Goal: Communication & Community: Answer question/provide support

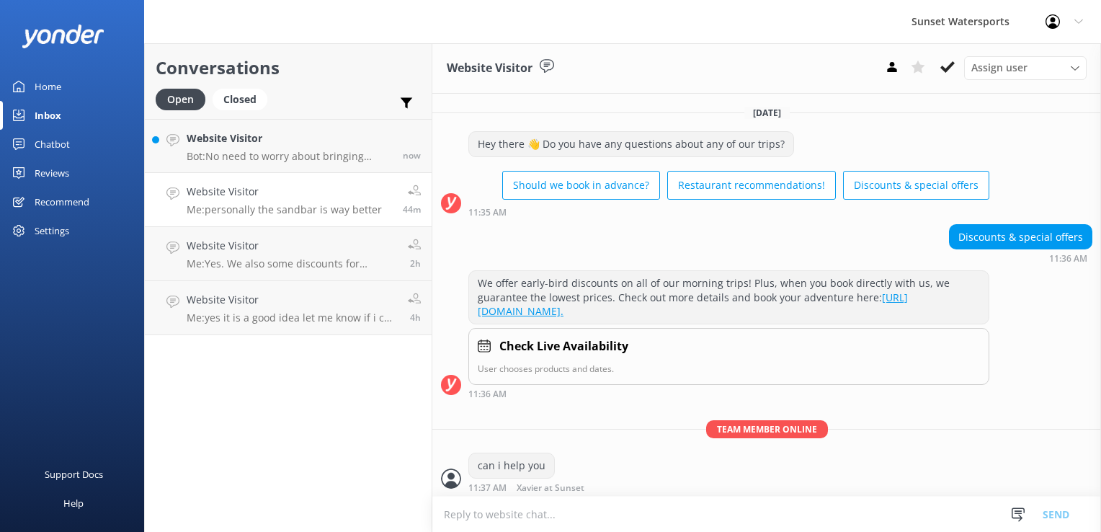
scroll to position [1453, 0]
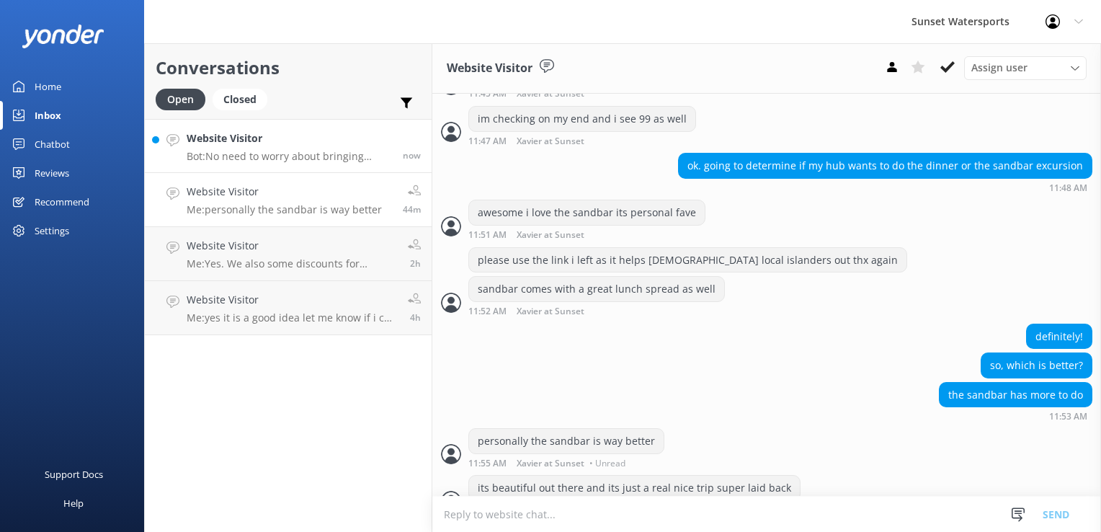
click at [329, 143] on h4 "Website Visitor" at bounding box center [289, 138] width 205 height 16
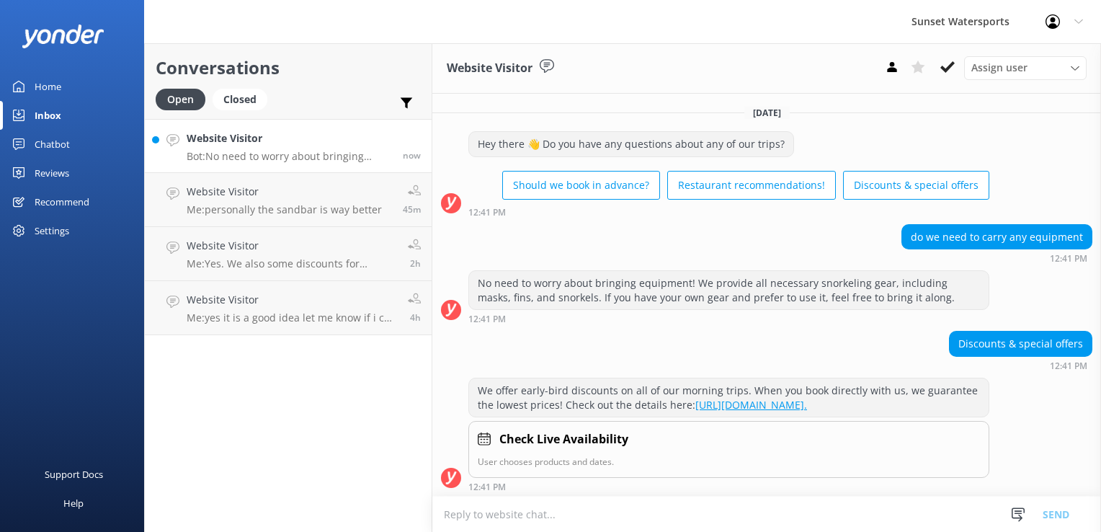
scroll to position [14, 0]
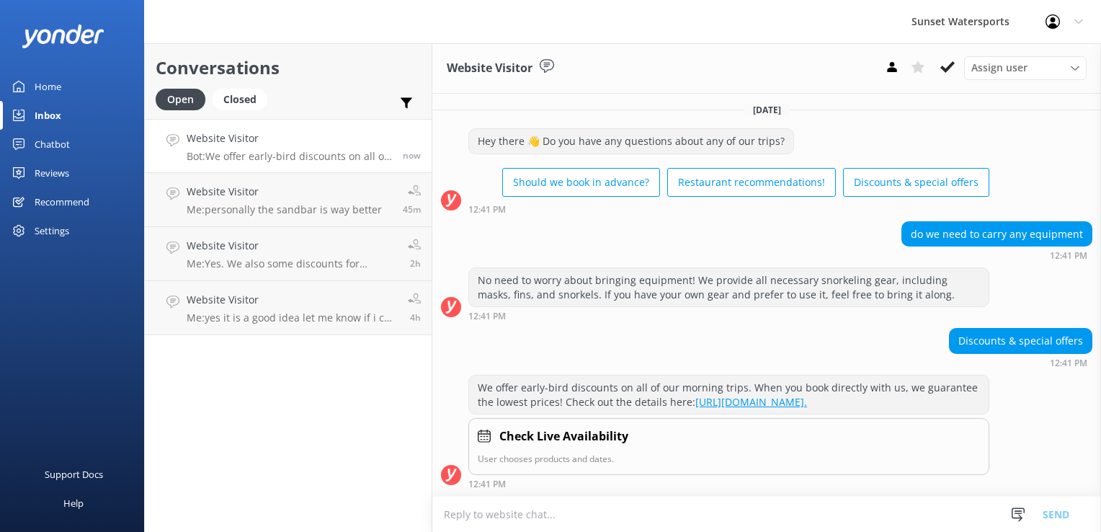
click at [512, 515] on textarea at bounding box center [766, 514] width 669 height 35
click at [565, 515] on textarea at bounding box center [766, 514] width 669 height 35
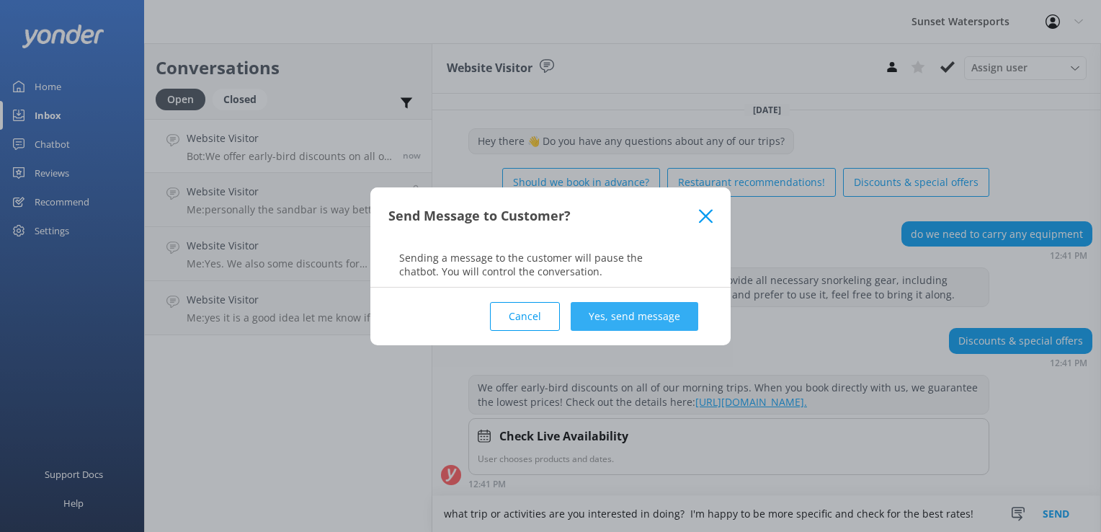
type textarea "what trip or activities are you interested in doing? I'm happy to be more speci…"
click at [653, 328] on button "Yes, send message" at bounding box center [635, 316] width 128 height 29
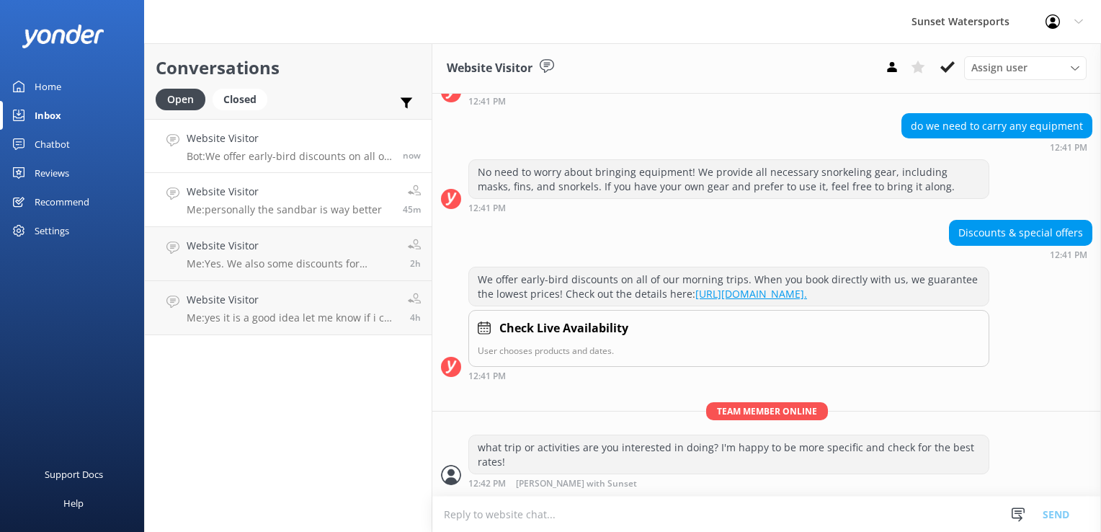
scroll to position [122, 0]
click at [285, 431] on div "Conversations Open Closed Important Assigned to me Unassigned Website Visitor B…" at bounding box center [288, 287] width 288 height 489
click at [234, 131] on h4 "Website Visitor" at bounding box center [292, 138] width 210 height 16
click at [558, 520] on textarea at bounding box center [766, 514] width 669 height 35
click at [890, 62] on icon at bounding box center [892, 67] width 14 height 14
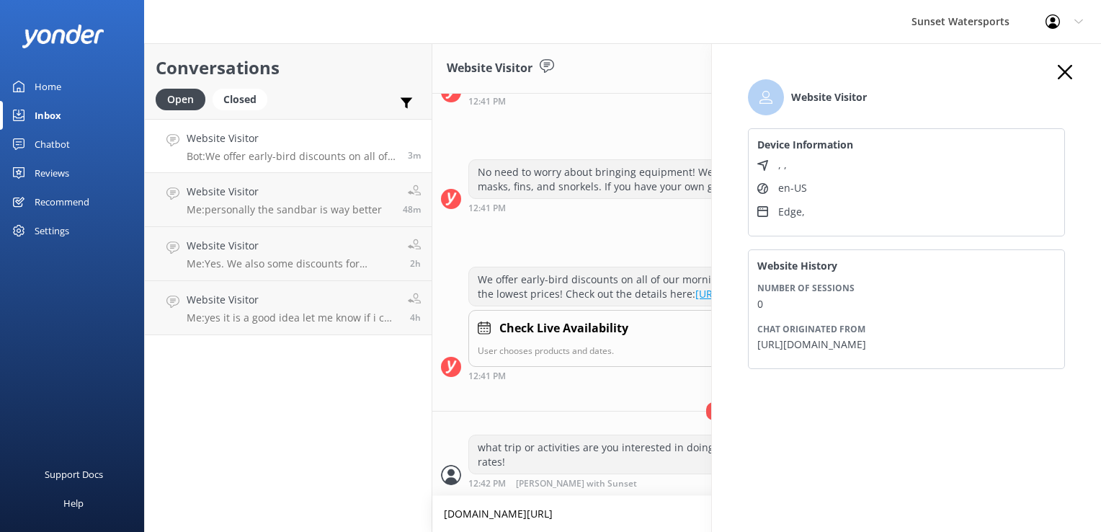
click at [610, 56] on div "Website Visitor Assign user [PERSON_NAME] at [GEOGRAPHIC_DATA][PERSON_NAME] wit…" at bounding box center [766, 68] width 669 height 50
type textarea "[DOMAIN_NAME][URL]"
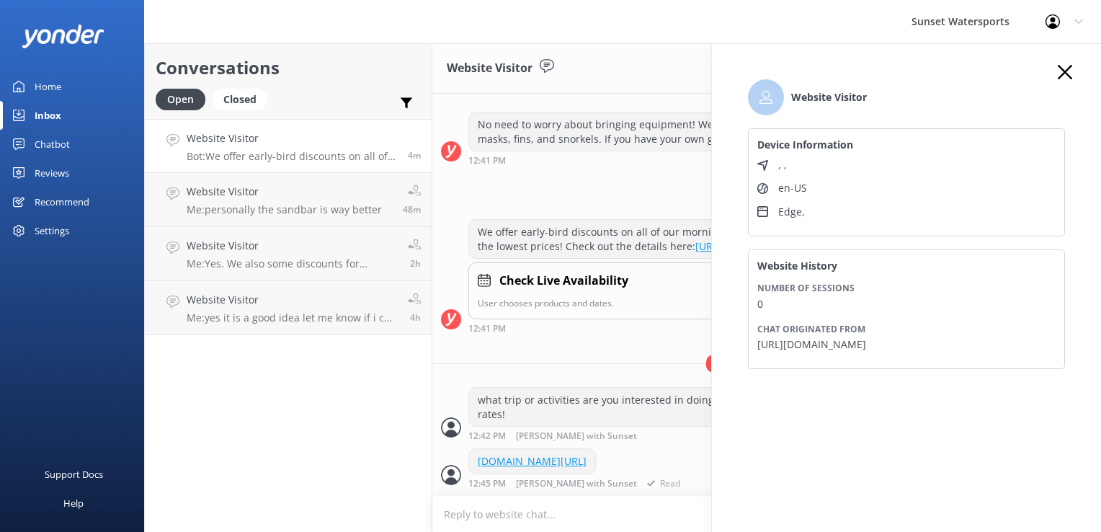
scroll to position [169, 0]
click at [1065, 63] on div "Website Visitor Device Information , , en-US Edge , Website History Number of s…" at bounding box center [906, 309] width 389 height 532
click at [1069, 69] on use "button" at bounding box center [1065, 72] width 14 height 14
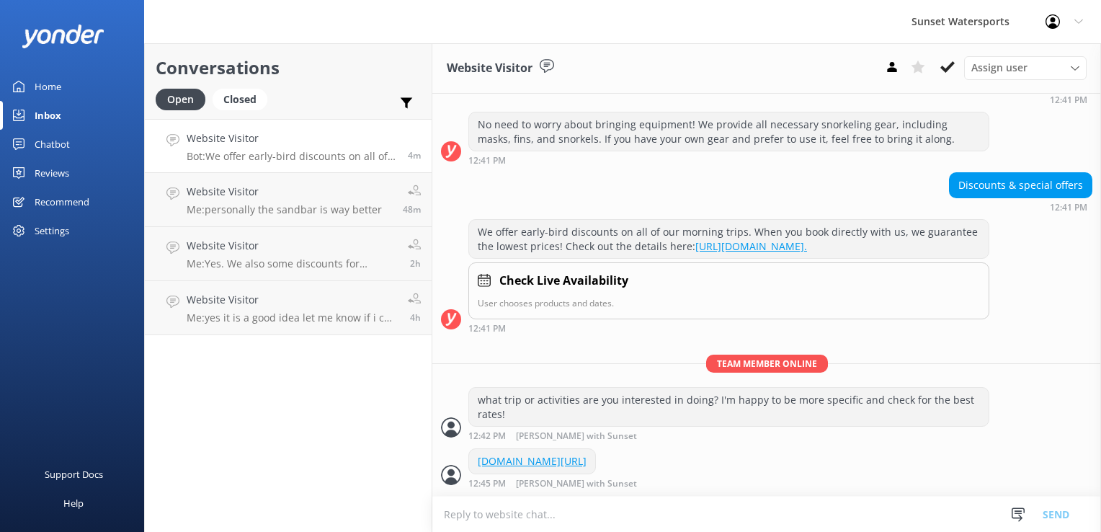
click at [297, 471] on div "Conversations Open Closed Important Assigned to me Unassigned Website Visitor B…" at bounding box center [288, 287] width 288 height 489
click at [242, 152] on p "Bot: We offer early-bird discounts on all of our morning trips. When you book d…" at bounding box center [292, 156] width 210 height 13
click at [247, 106] on div "Closed" at bounding box center [240, 100] width 55 height 22
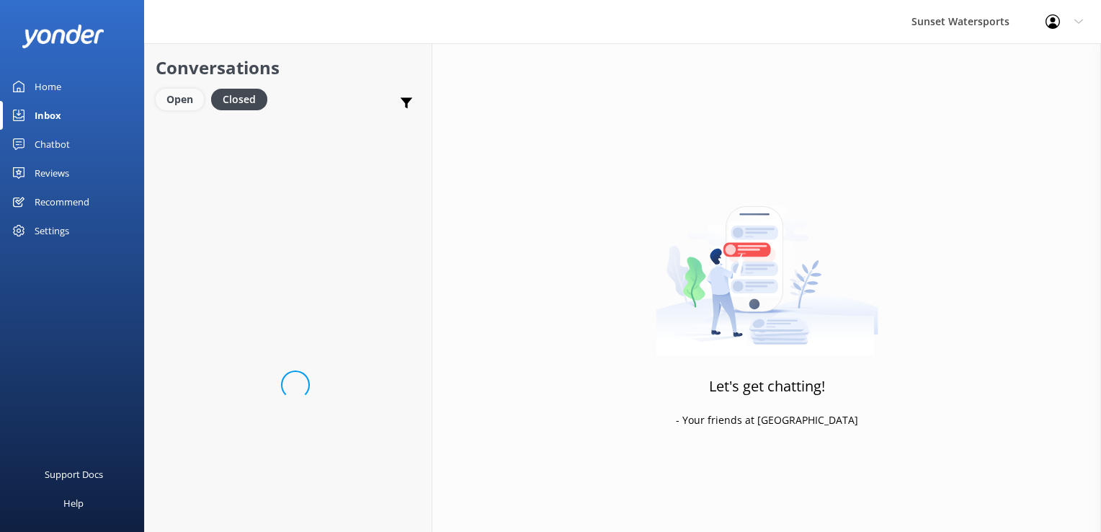
click at [191, 104] on div "Open" at bounding box center [180, 100] width 48 height 22
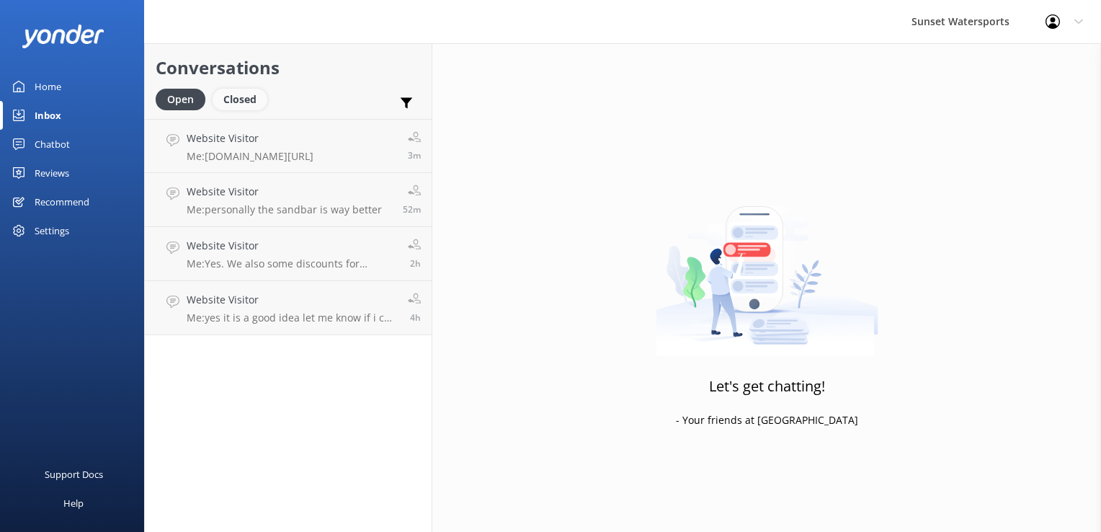
click at [254, 102] on div "Closed" at bounding box center [240, 100] width 55 height 22
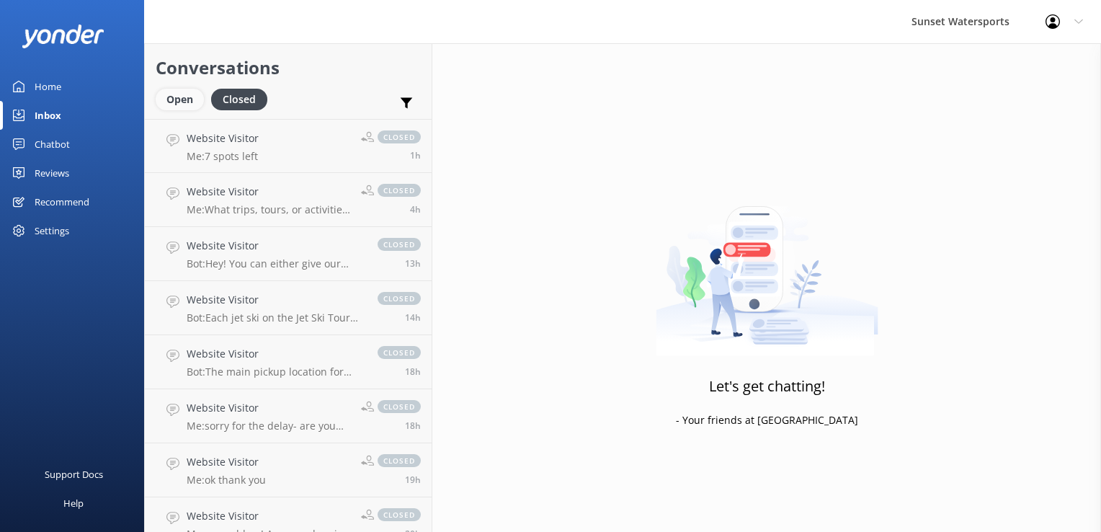
click at [179, 102] on div "Open" at bounding box center [180, 100] width 48 height 22
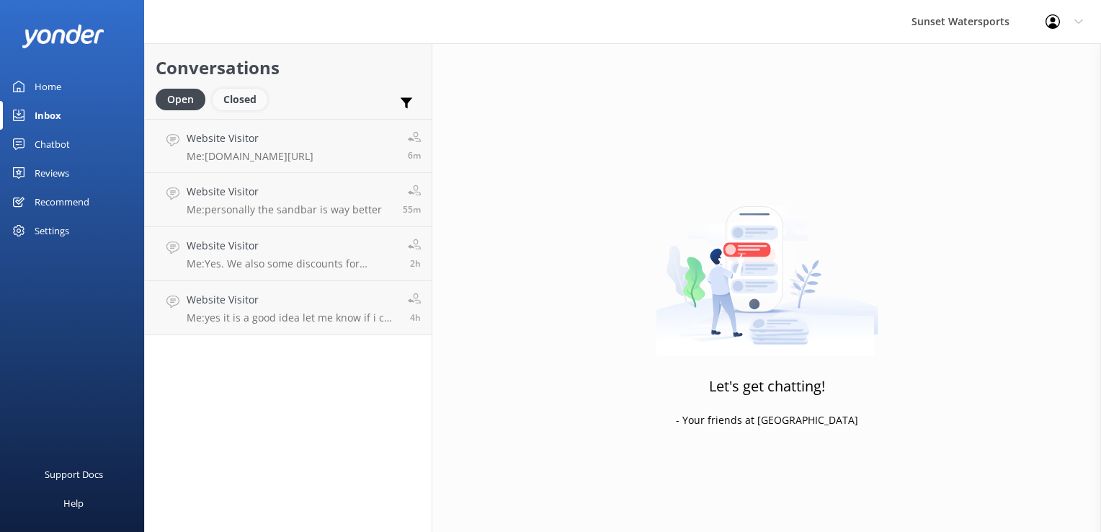
click at [231, 105] on div "Closed" at bounding box center [240, 100] width 55 height 22
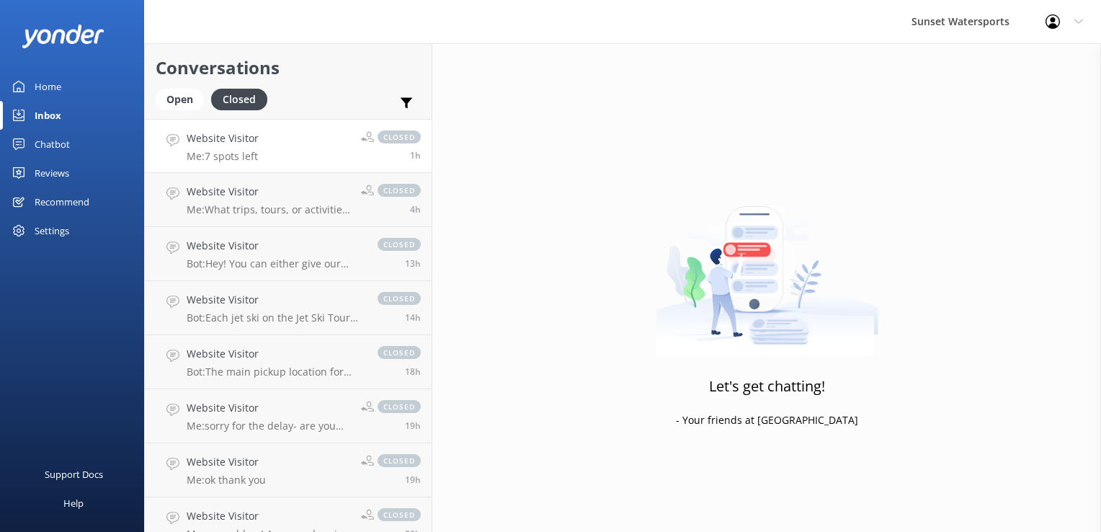
click at [238, 136] on h4 "Website Visitor" at bounding box center [223, 138] width 72 height 16
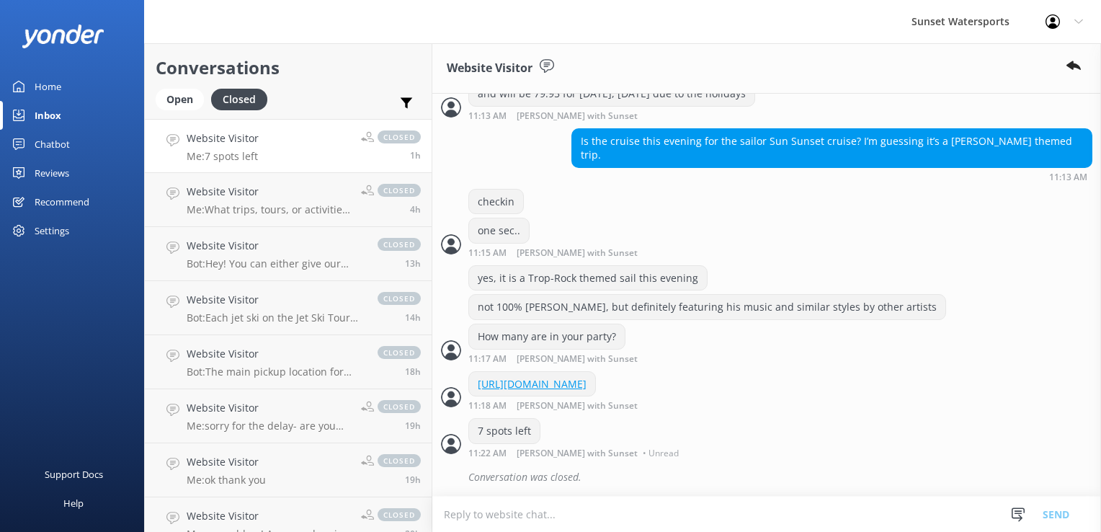
scroll to position [501, 0]
click at [179, 97] on div "Open" at bounding box center [180, 100] width 48 height 22
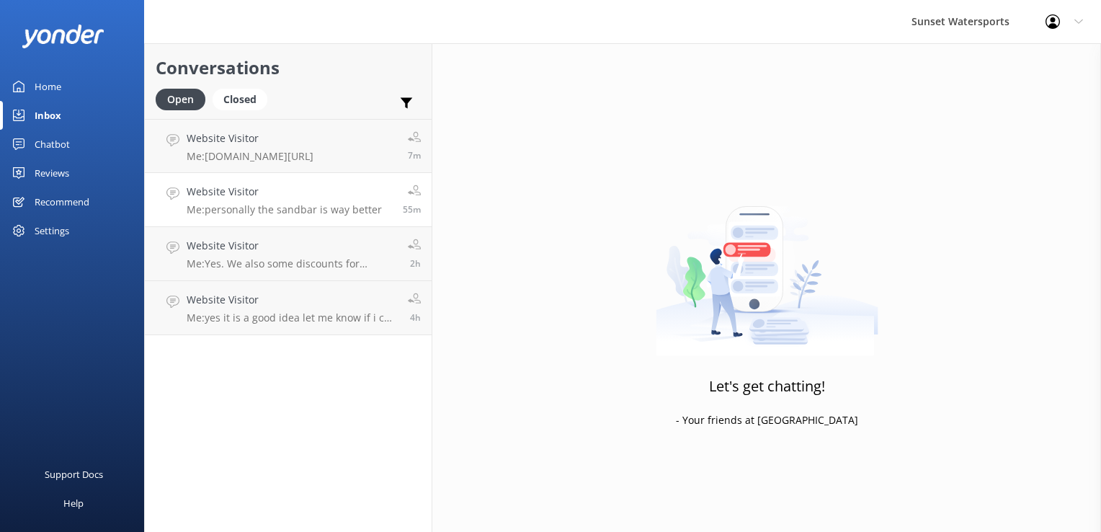
click at [343, 179] on link "Website Visitor Me: personally the sandbar is way better 55m" at bounding box center [288, 200] width 287 height 54
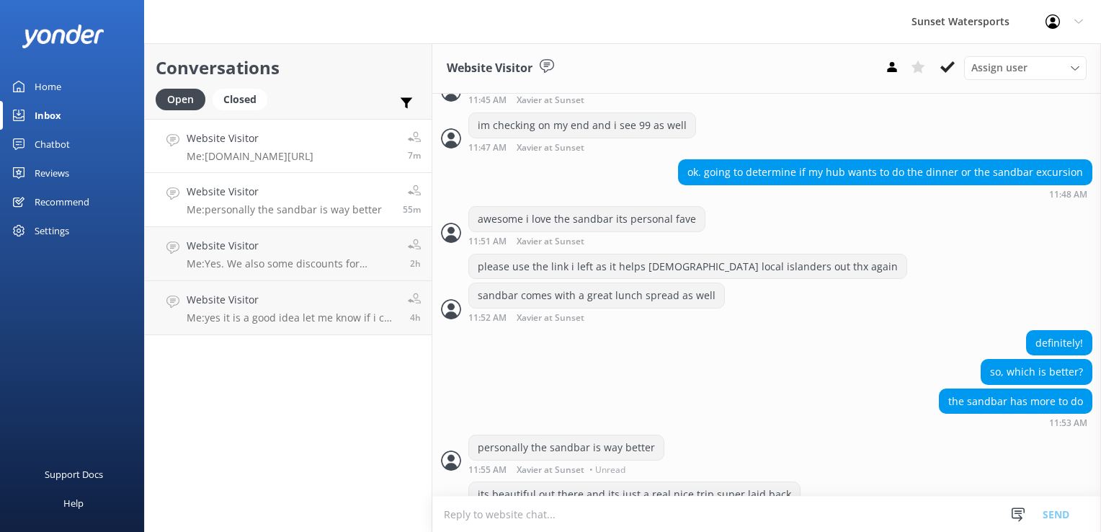
scroll to position [1453, 0]
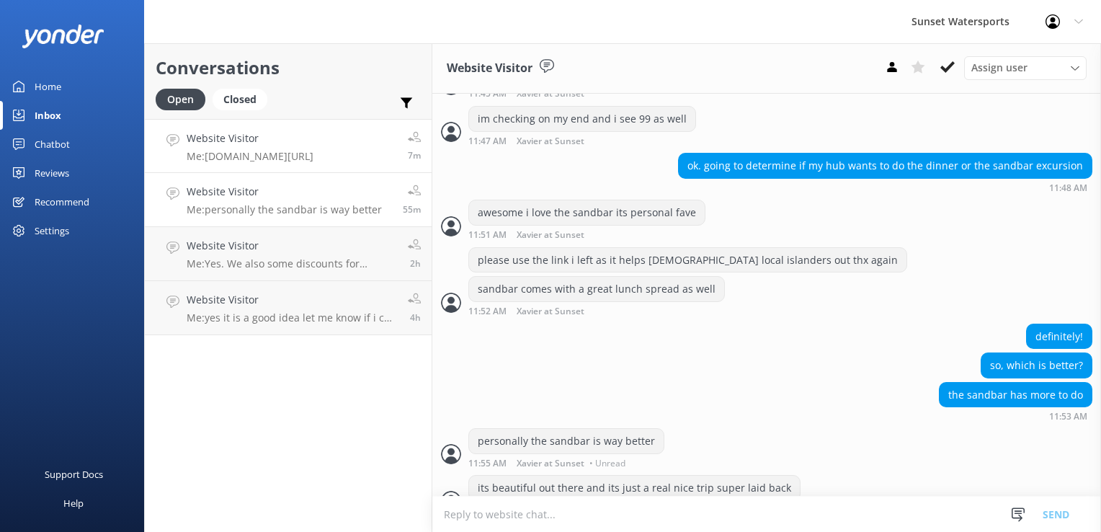
click at [239, 130] on h4 "Website Visitor" at bounding box center [250, 138] width 127 height 16
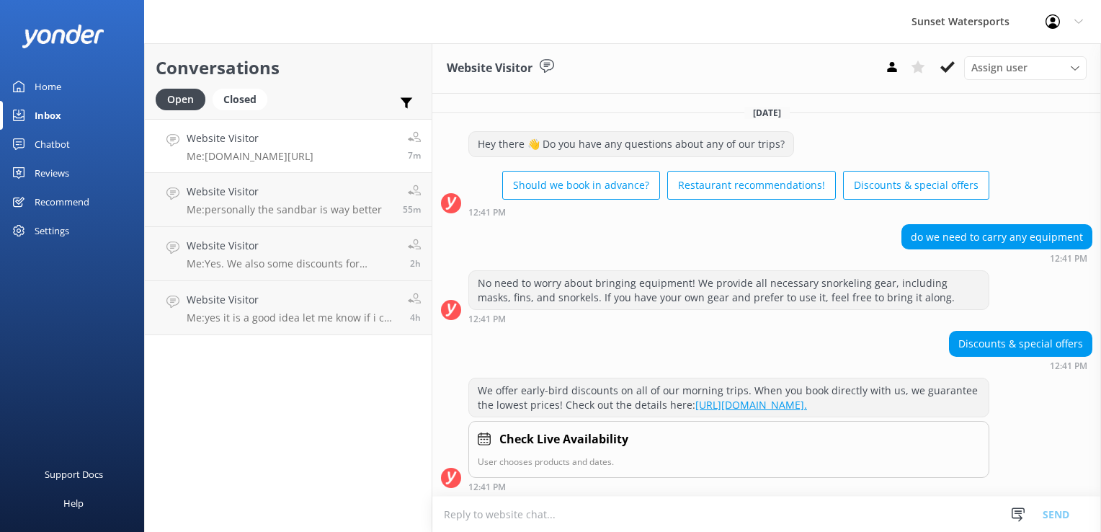
scroll to position [169, 0]
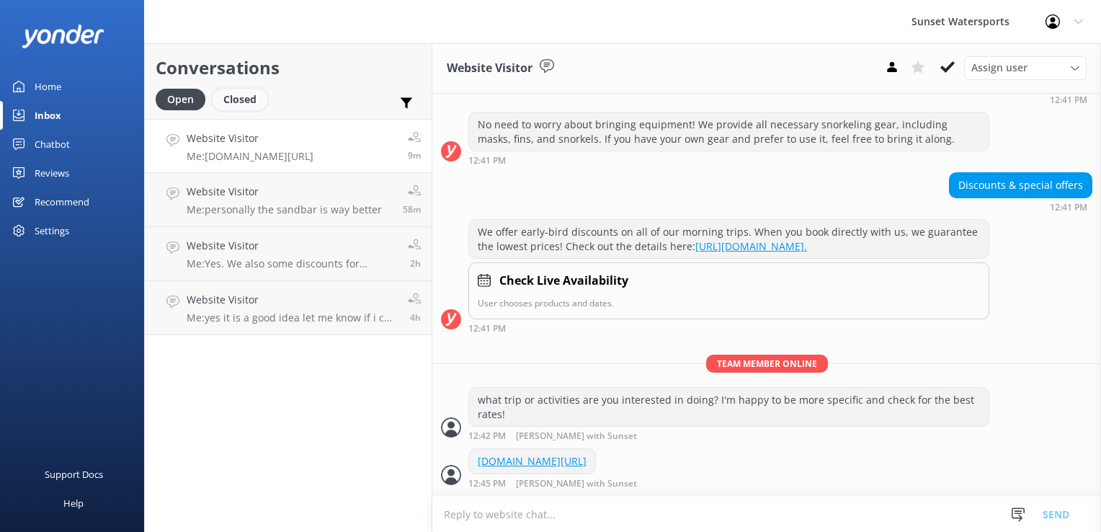
click at [252, 97] on div "Closed" at bounding box center [240, 100] width 55 height 22
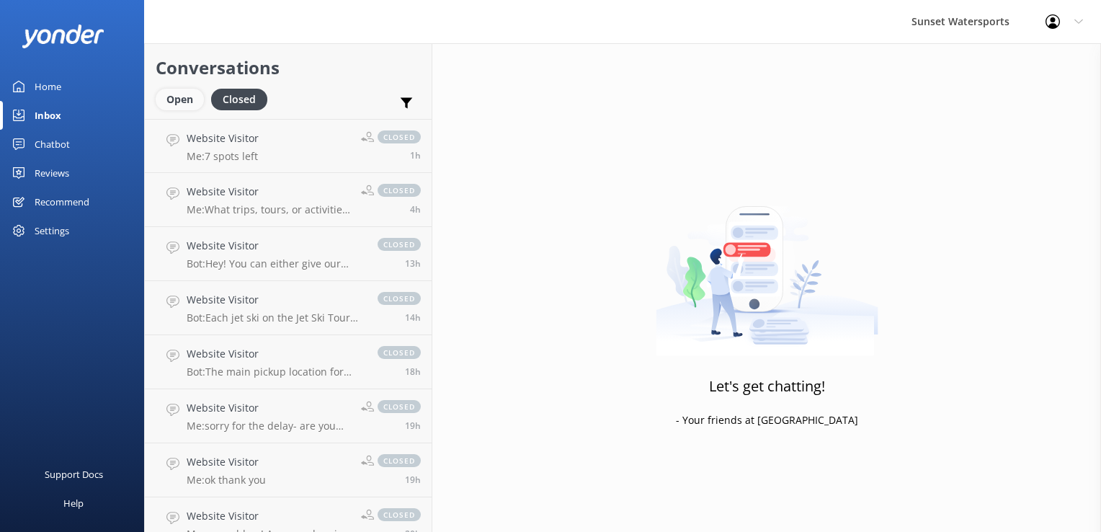
click at [165, 103] on div "Open" at bounding box center [180, 100] width 48 height 22
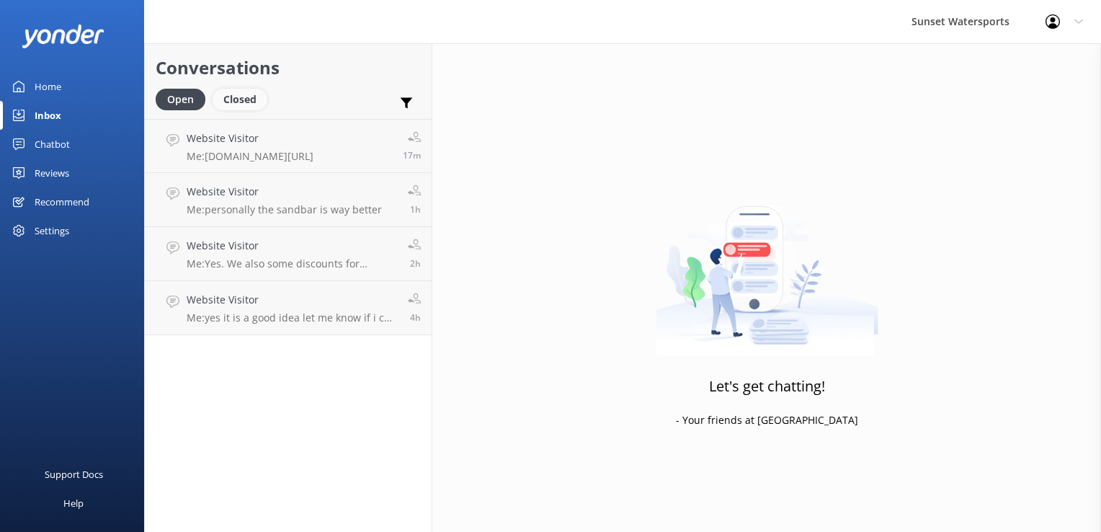
click at [254, 97] on div "Closed" at bounding box center [240, 100] width 55 height 22
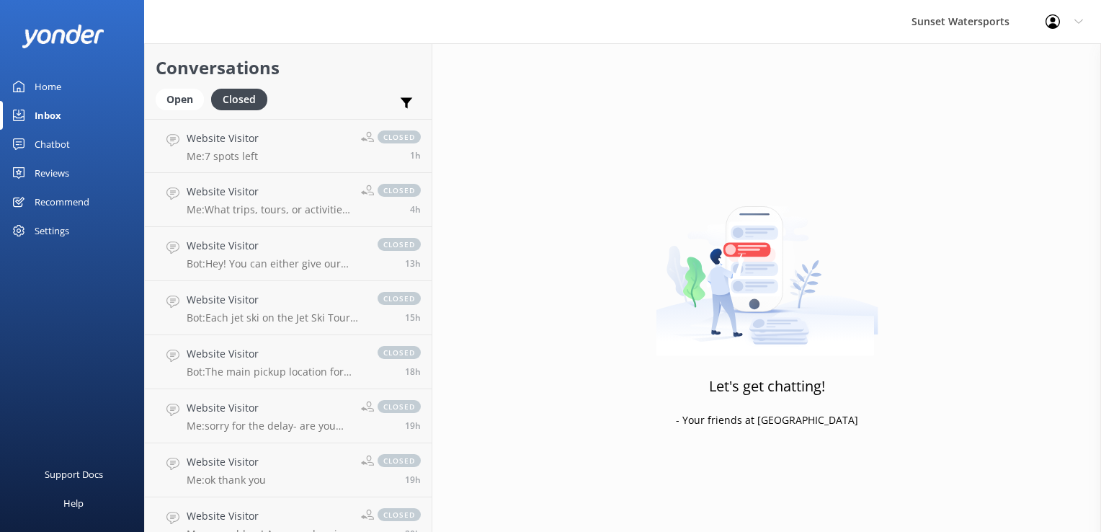
click at [174, 113] on div "Open Closed" at bounding box center [215, 106] width 119 height 35
click at [179, 95] on div "Open" at bounding box center [180, 100] width 48 height 22
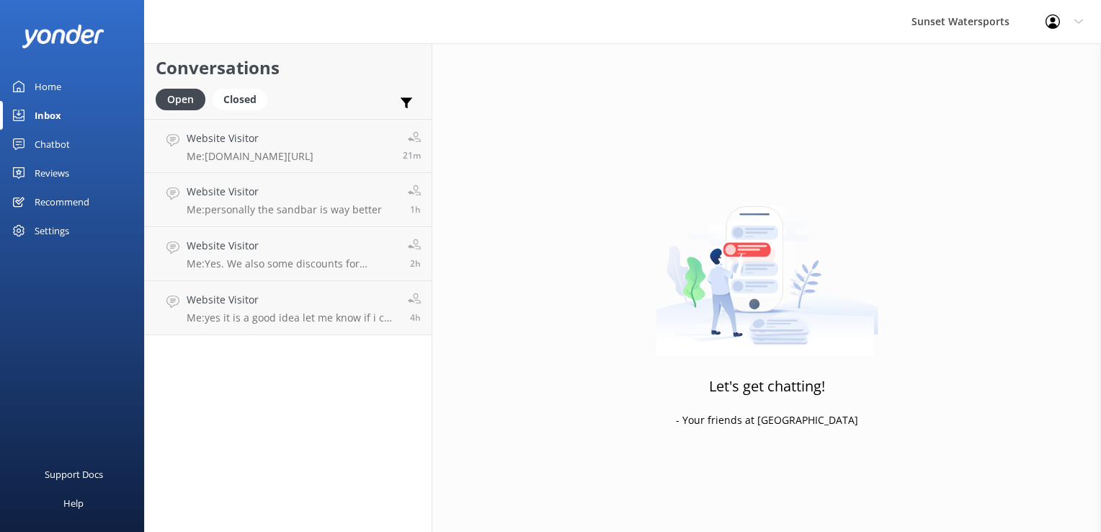
click at [268, 90] on div "Open Closed" at bounding box center [215, 106] width 119 height 35
drag, startPoint x: 257, startPoint y: 94, endPoint x: 228, endPoint y: 99, distance: 28.6
click at [257, 94] on div "Closed" at bounding box center [240, 100] width 55 height 22
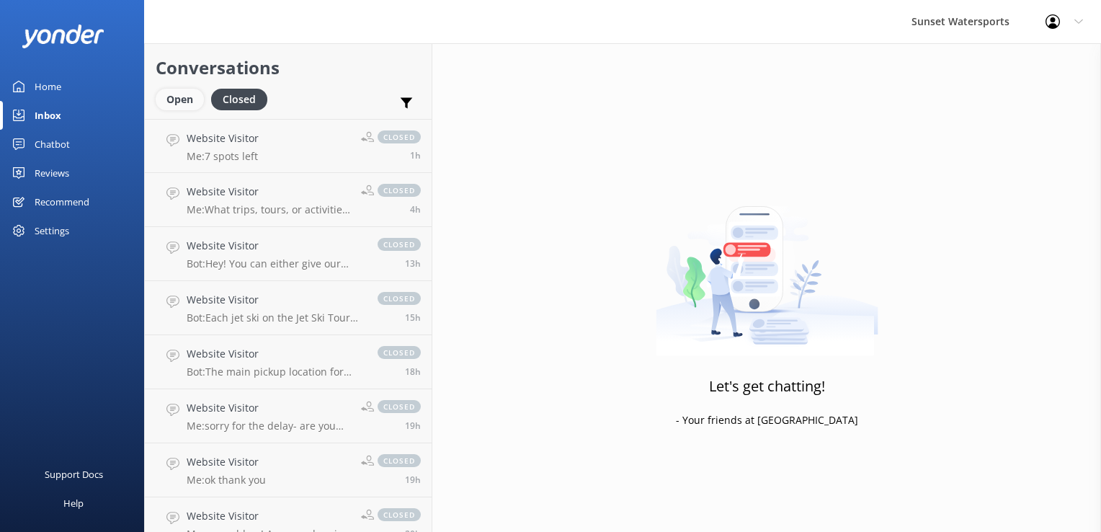
click at [174, 102] on div "Open" at bounding box center [180, 100] width 48 height 22
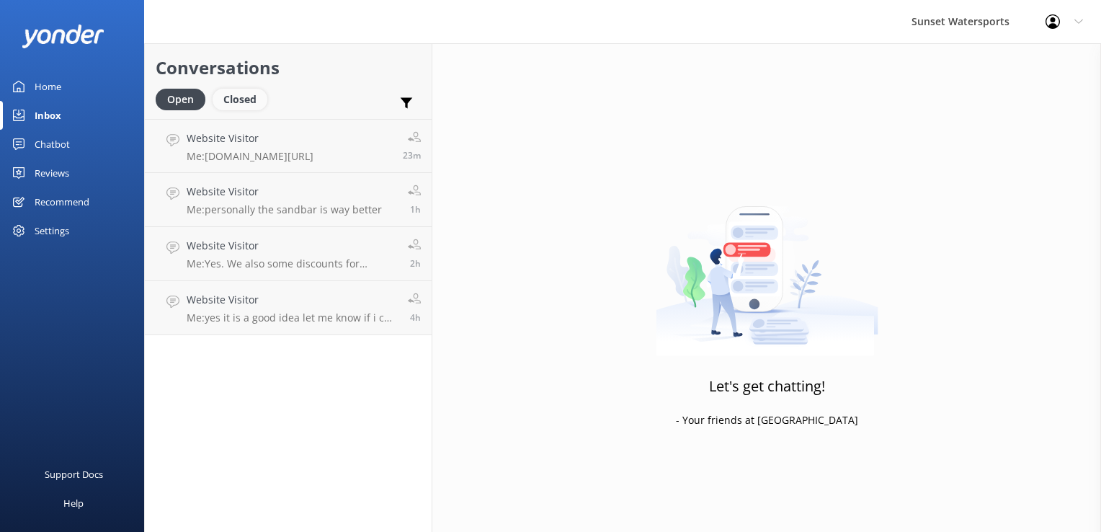
click at [245, 100] on div "Closed" at bounding box center [240, 100] width 55 height 22
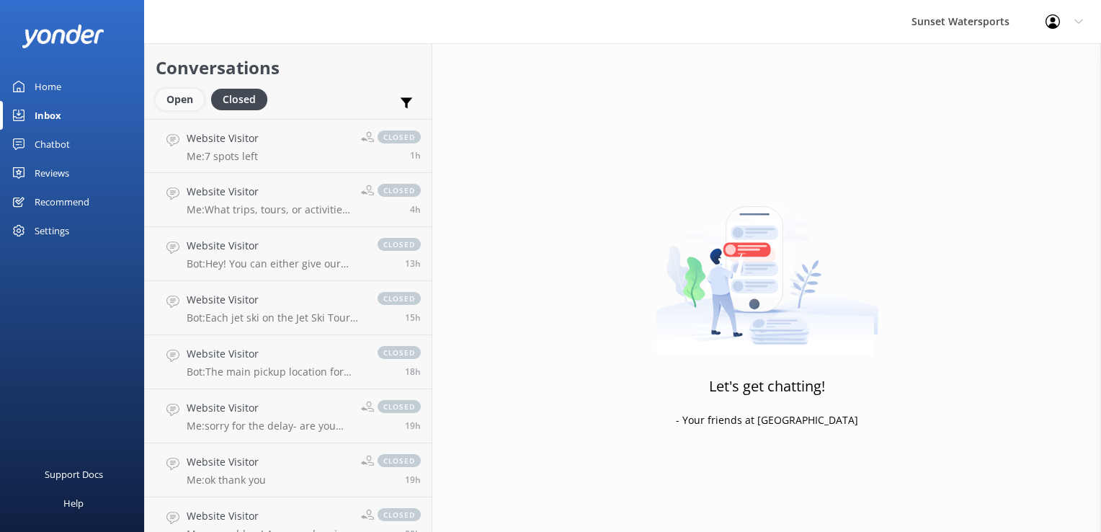
click at [176, 101] on div "Open" at bounding box center [180, 100] width 48 height 22
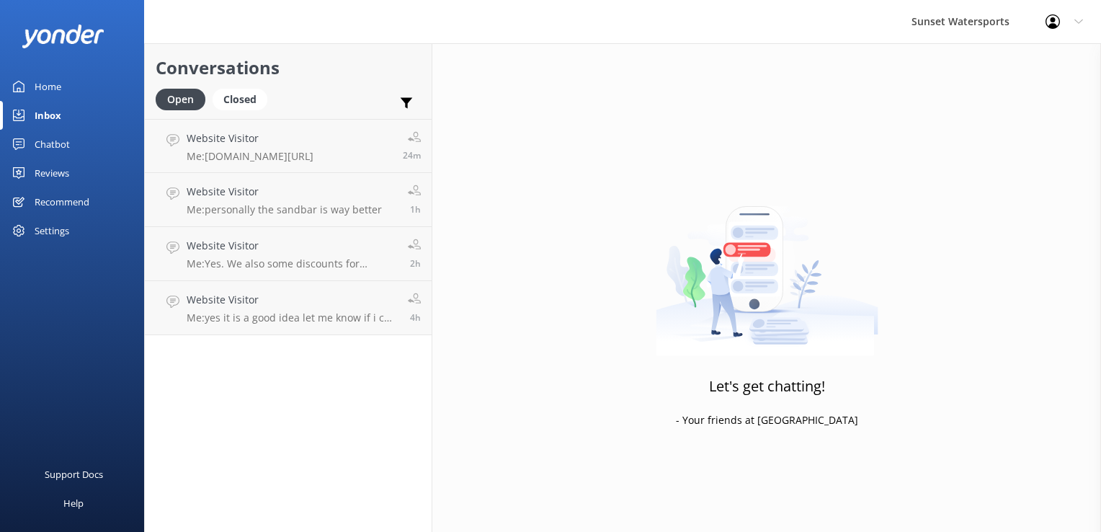
click at [262, 110] on div "Open Closed" at bounding box center [215, 106] width 119 height 35
click at [257, 136] on h4 "Website Visitor" at bounding box center [250, 138] width 127 height 16
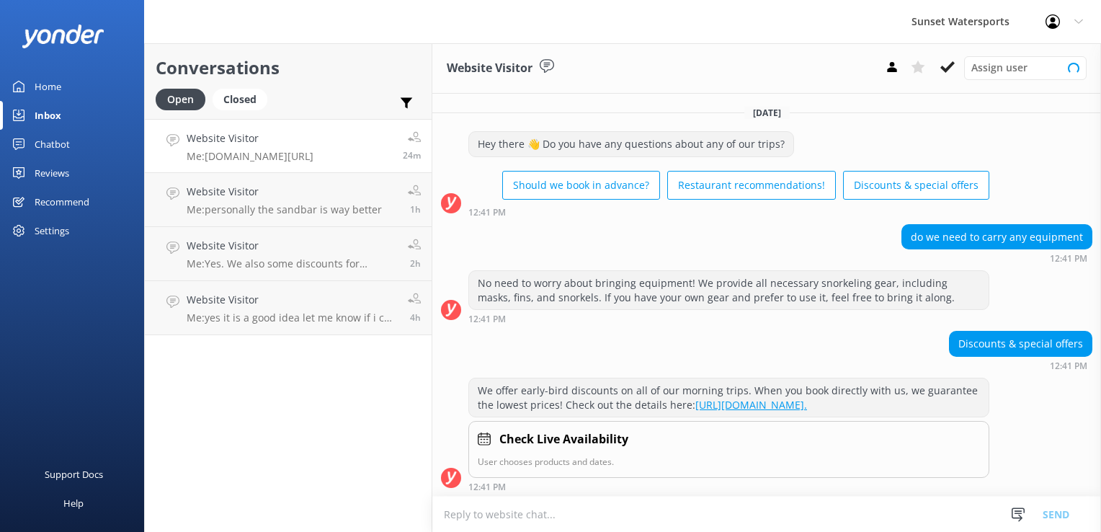
scroll to position [169, 0]
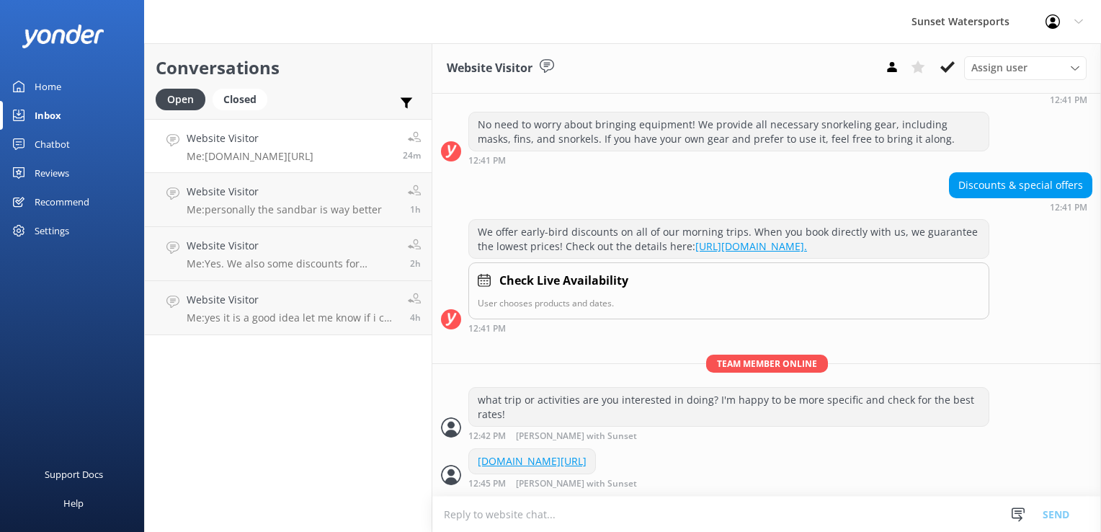
click at [943, 82] on div "Website Visitor Assign user [PERSON_NAME] at [GEOGRAPHIC_DATA][PERSON_NAME] wit…" at bounding box center [766, 68] width 669 height 50
click at [946, 73] on icon at bounding box center [948, 67] width 14 height 14
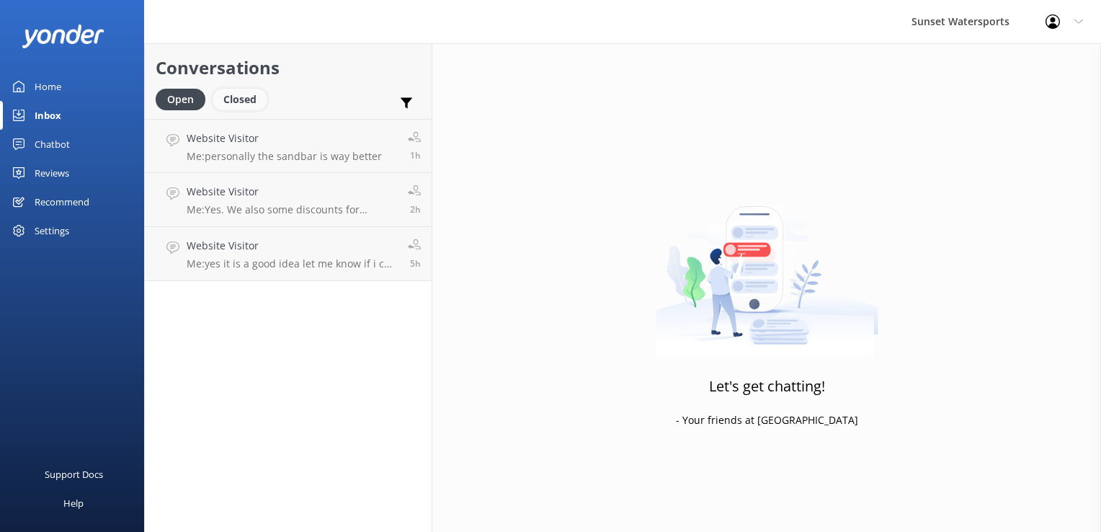
click at [248, 95] on div "Closed" at bounding box center [240, 100] width 55 height 22
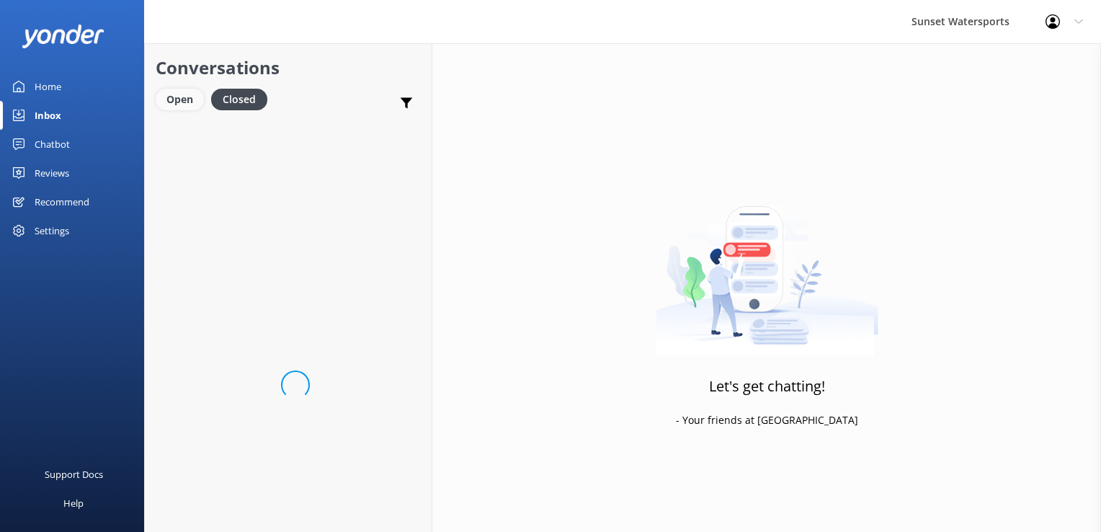
click at [197, 100] on div "Open" at bounding box center [180, 100] width 48 height 22
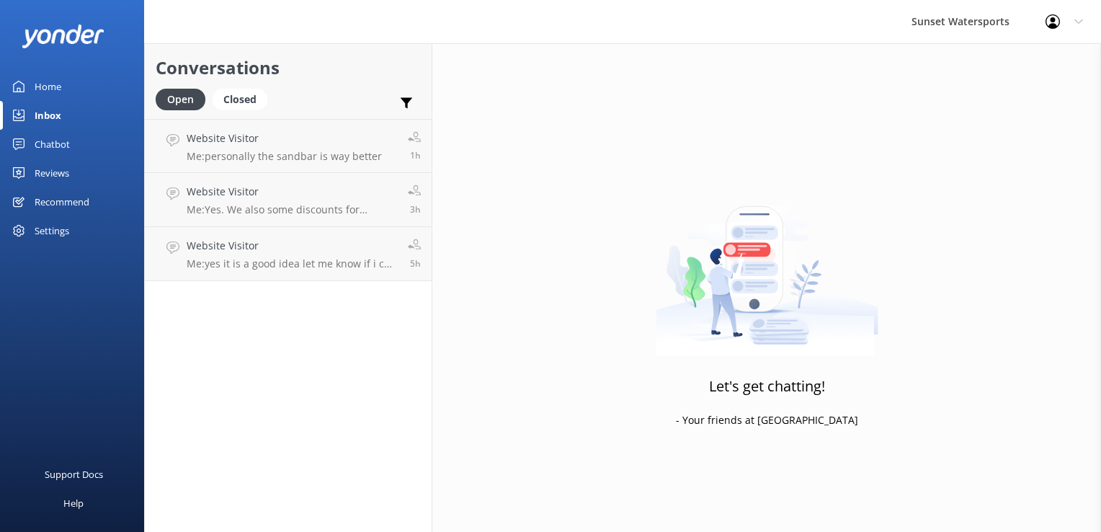
click at [1063, 22] on div at bounding box center [1057, 21] width 23 height 14
click at [1003, 94] on link "Logout" at bounding box center [1030, 97] width 144 height 36
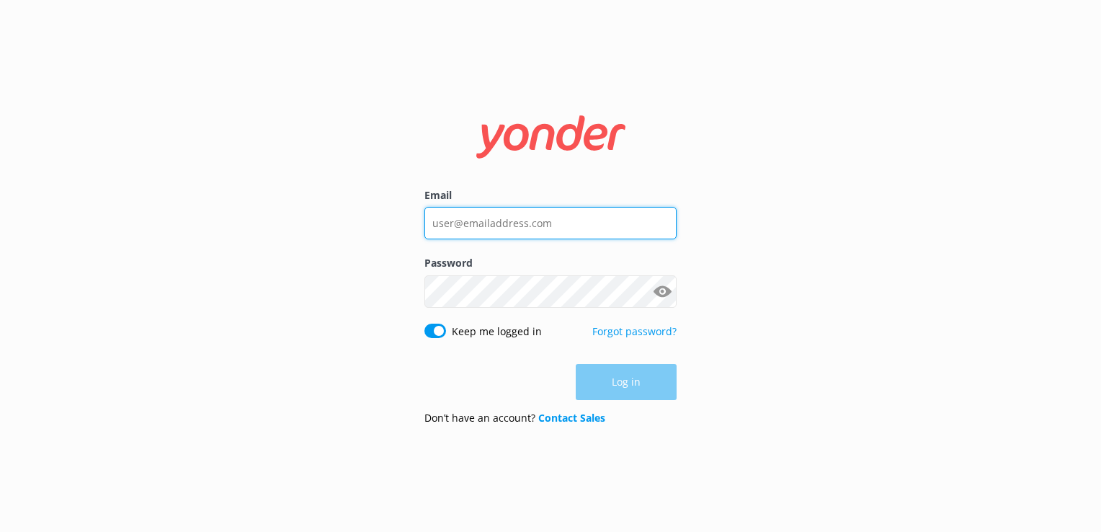
type input "[PERSON_NAME][EMAIL_ADDRESS][DOMAIN_NAME]"
